Goal: Find specific page/section: Find specific page/section

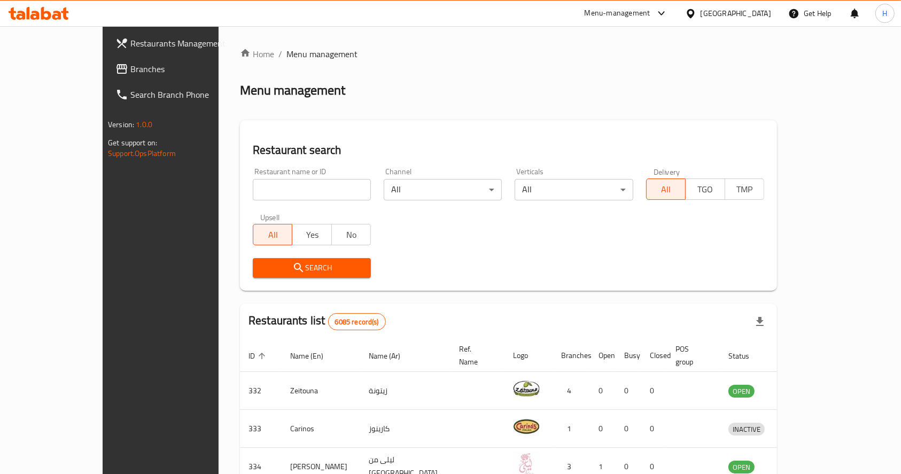
click at [253, 169] on div "Restaurant name or ID Restaurant name or ID" at bounding box center [312, 184] width 118 height 33
click at [253, 174] on div "Restaurant name or ID Restaurant name or ID" at bounding box center [312, 184] width 118 height 33
click at [253, 184] on input "search" at bounding box center [312, 189] width 118 height 21
type input "desi da"
click button "Search" at bounding box center [312, 268] width 118 height 20
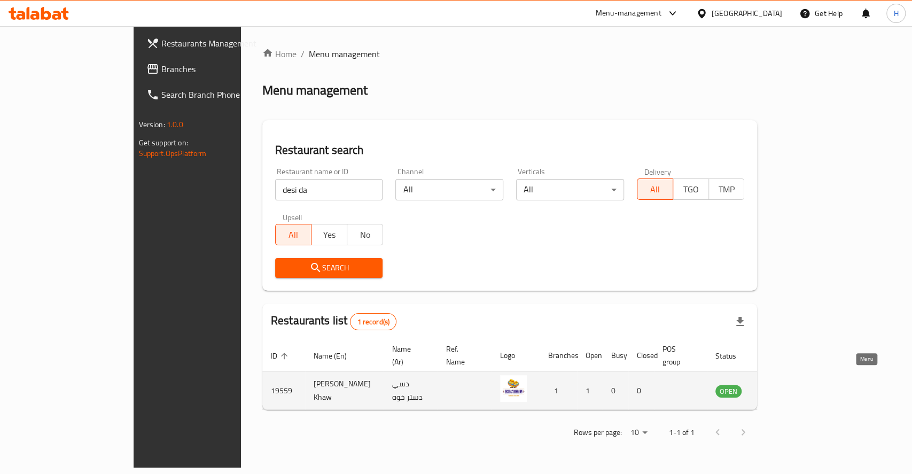
click at [784, 384] on icon "enhanced table" at bounding box center [777, 390] width 13 height 13
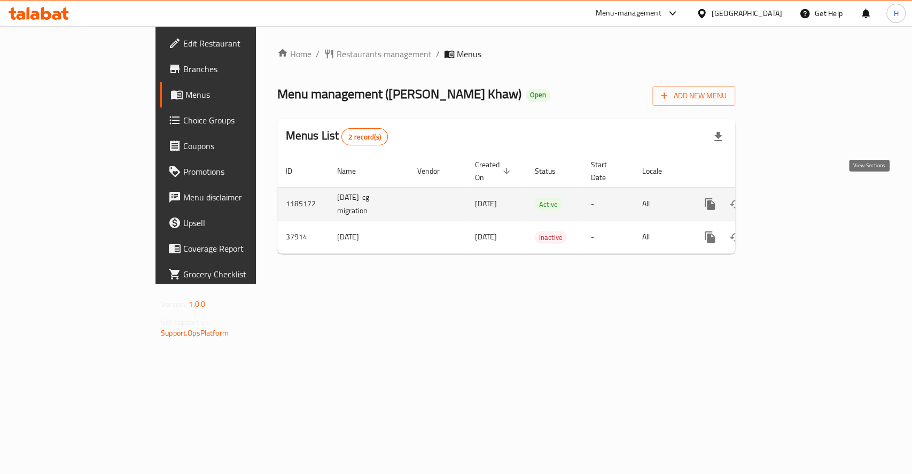
click at [793, 198] on icon "enhanced table" at bounding box center [786, 204] width 13 height 13
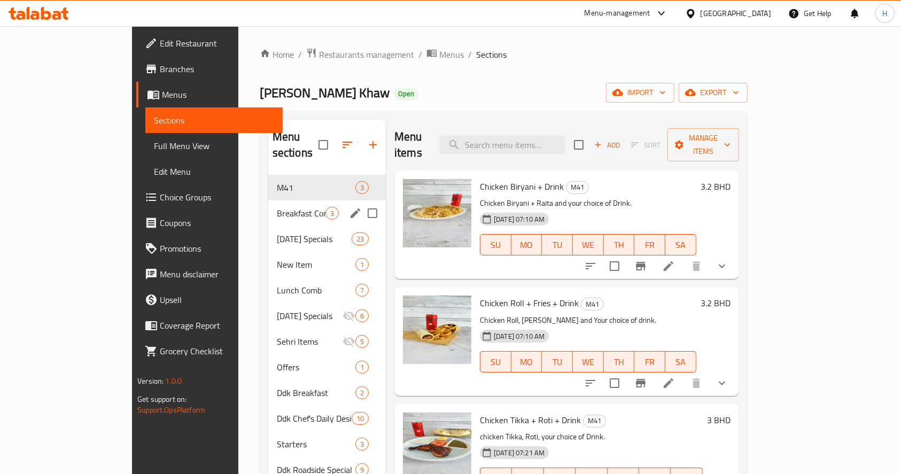
click at [268, 207] on div "Breakfast Combo 3" at bounding box center [327, 213] width 118 height 26
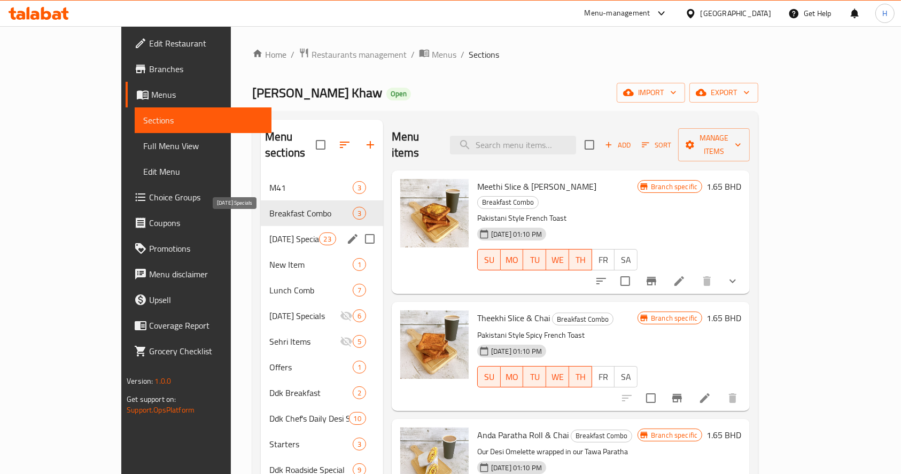
click at [269, 232] on span "[DATE] Specials" at bounding box center [294, 238] width 50 height 13
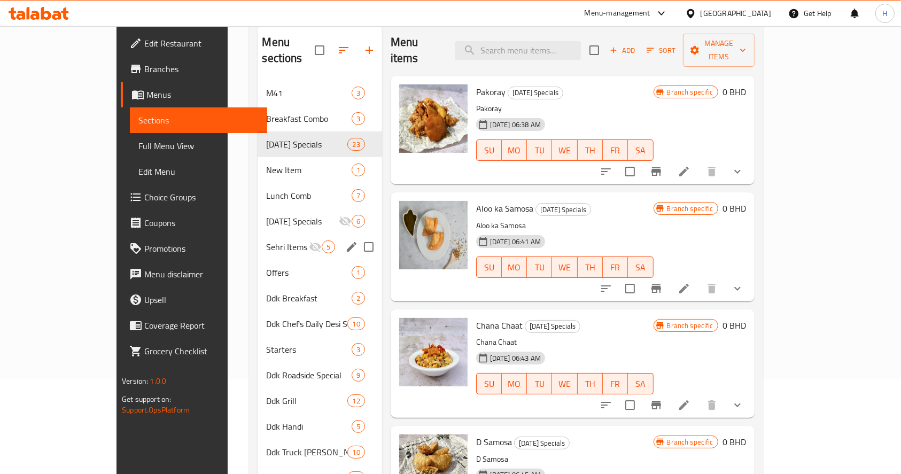
scroll to position [142, 0]
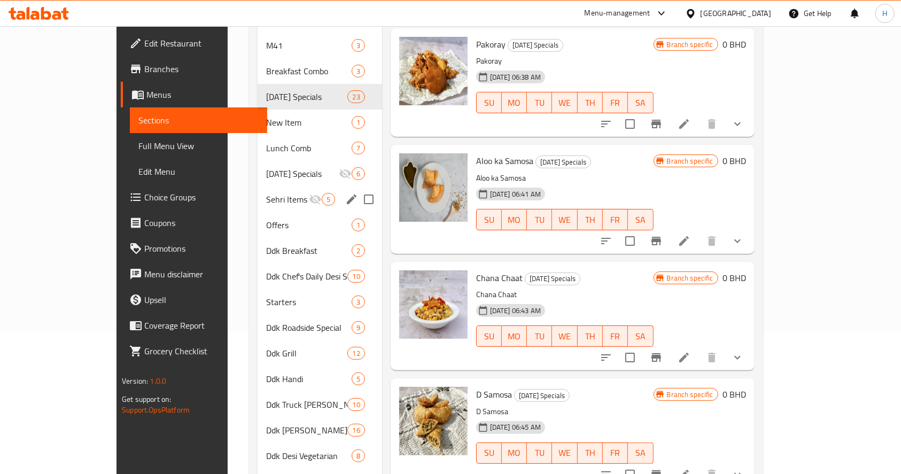
click at [266, 167] on span "[DATE] Specials" at bounding box center [302, 173] width 72 height 13
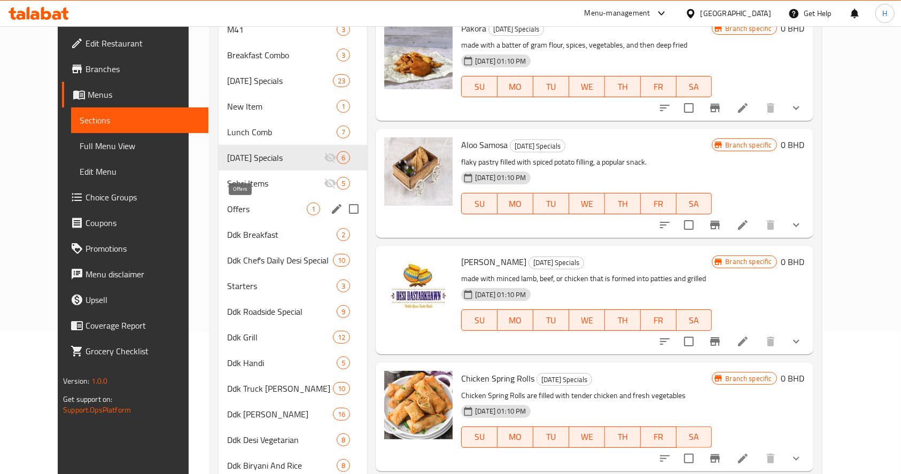
drag, startPoint x: 248, startPoint y: 211, endPoint x: 264, endPoint y: 6, distance: 205.2
click at [248, 211] on span "Offers" at bounding box center [267, 208] width 80 height 13
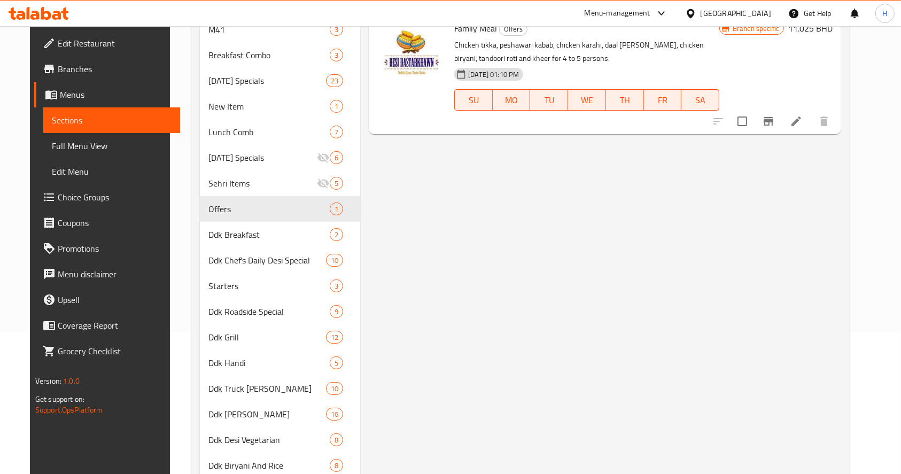
click at [50, 14] on icon at bounding box center [46, 13] width 10 height 13
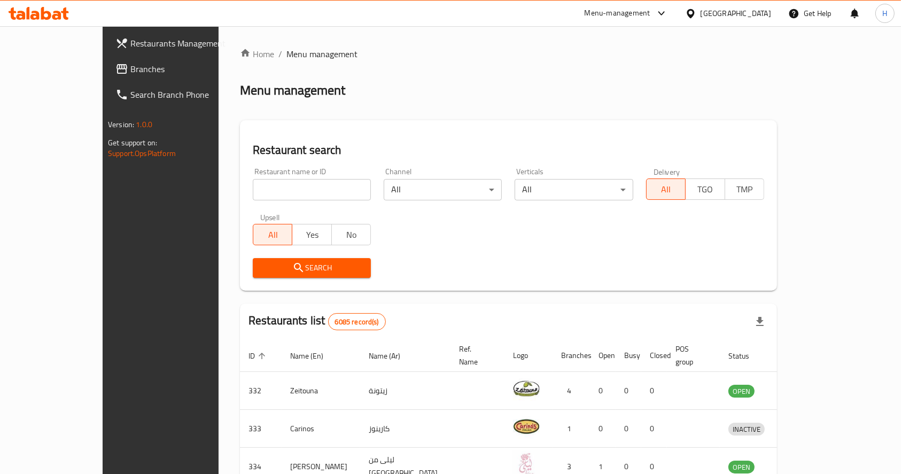
click at [295, 188] on input "search" at bounding box center [312, 189] width 118 height 21
type input "lelf"
